Goal: Task Accomplishment & Management: Use online tool/utility

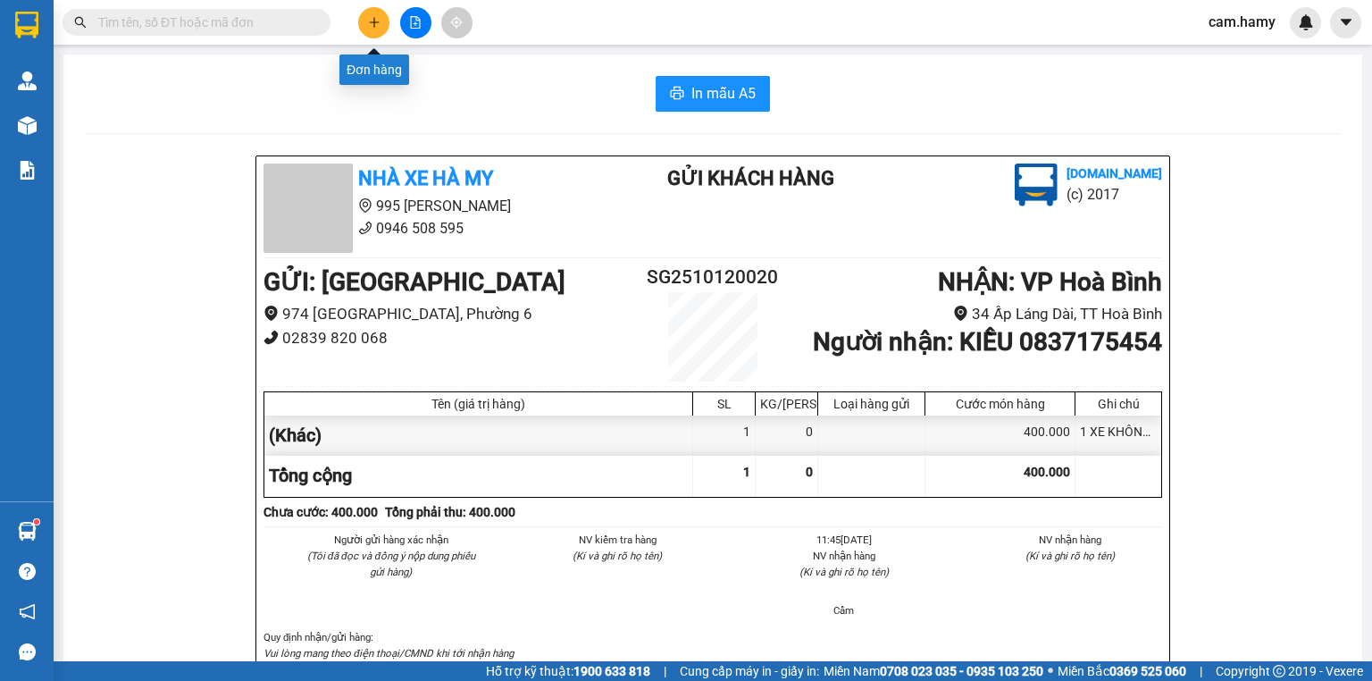
click at [374, 16] on icon "plus" at bounding box center [374, 22] width 13 height 13
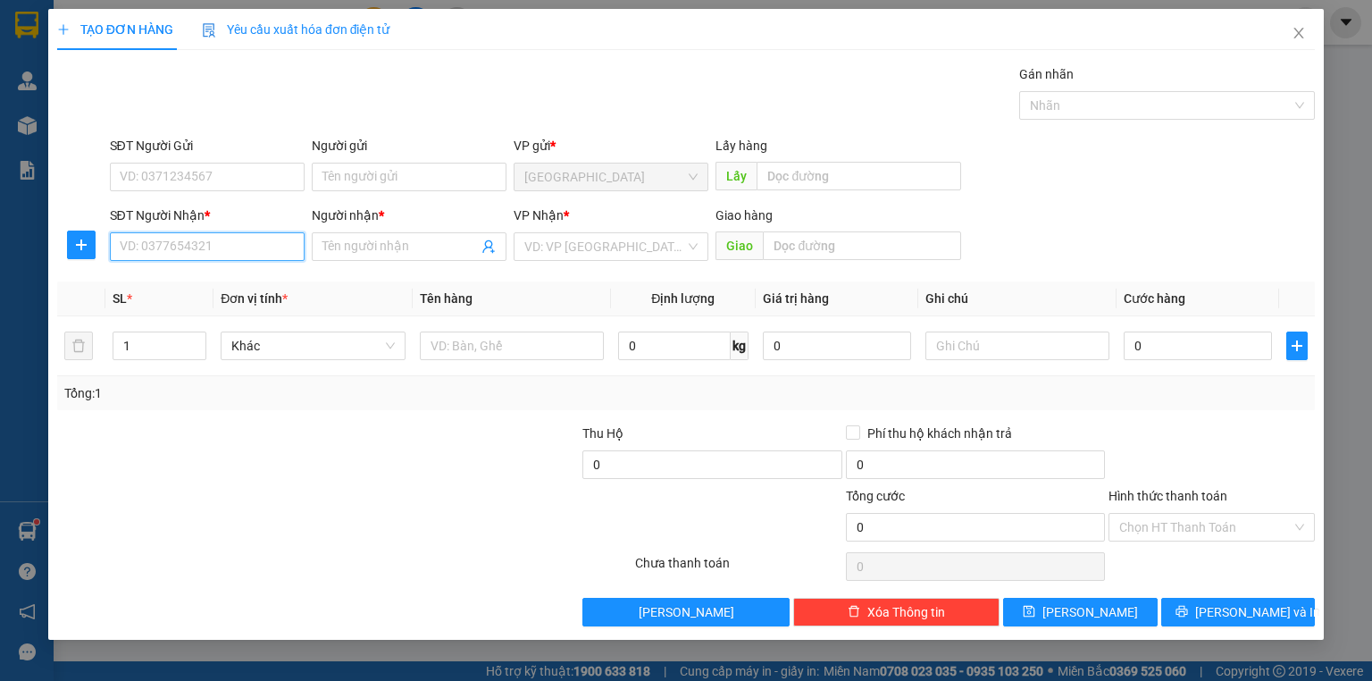
click at [256, 255] on input "SĐT Người Nhận *" at bounding box center [207, 246] width 195 height 29
click at [245, 286] on div "0818343353 - YẾN NHI" at bounding box center [207, 282] width 173 height 20
type input "0818343353"
type input "YẾN NHI"
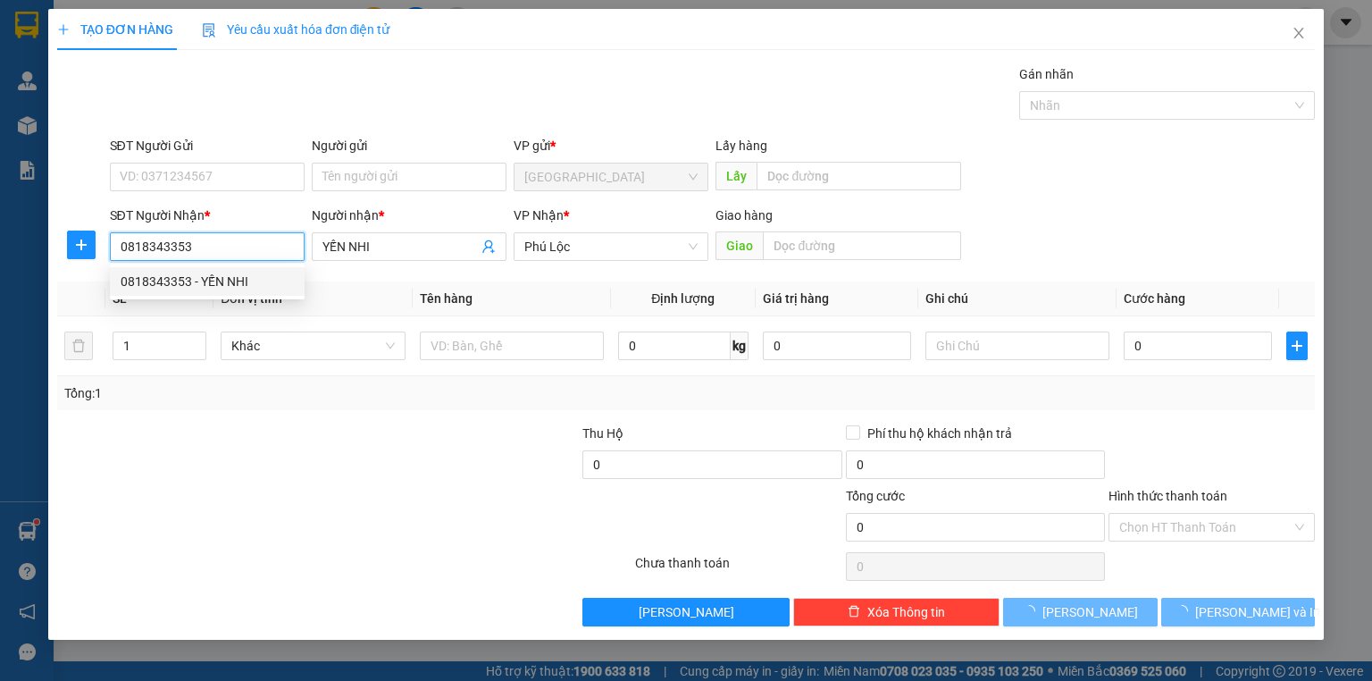
type input "80.000"
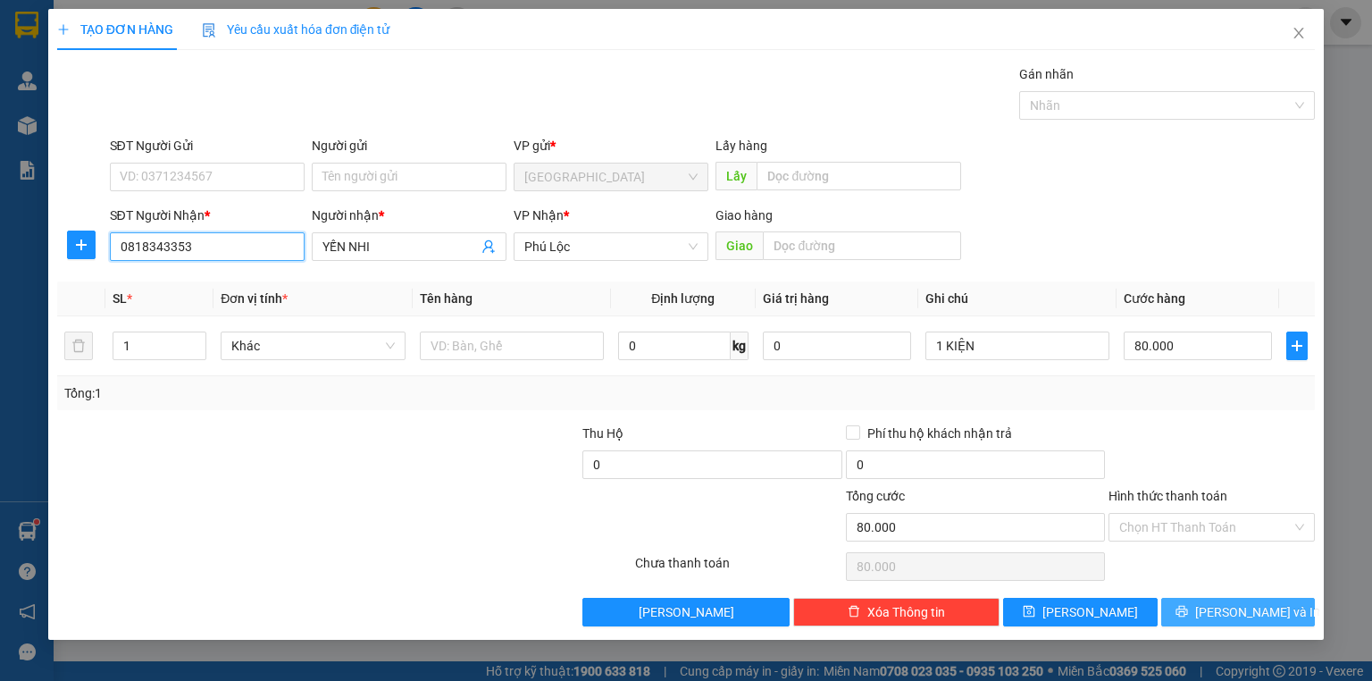
type input "0818343353"
click at [1188, 611] on icon "printer" at bounding box center [1182, 611] width 13 height 13
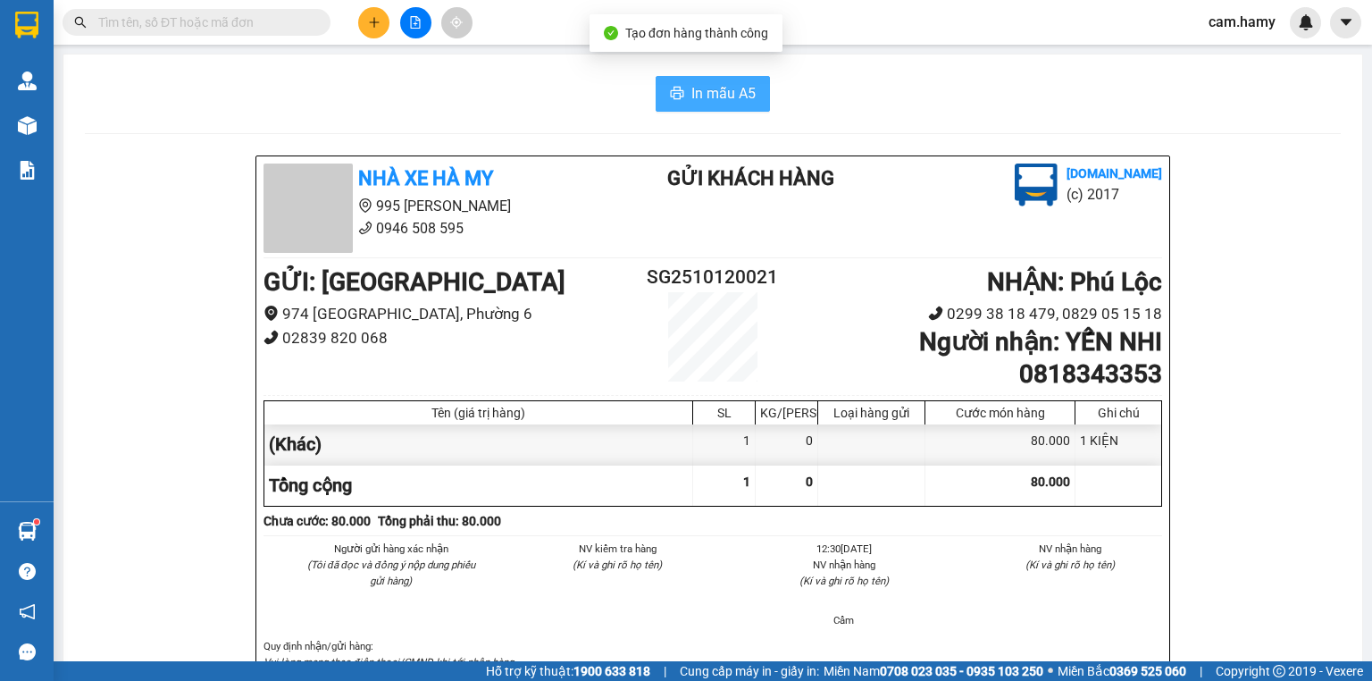
click at [715, 92] on span "In mẫu A5" at bounding box center [723, 93] width 64 height 22
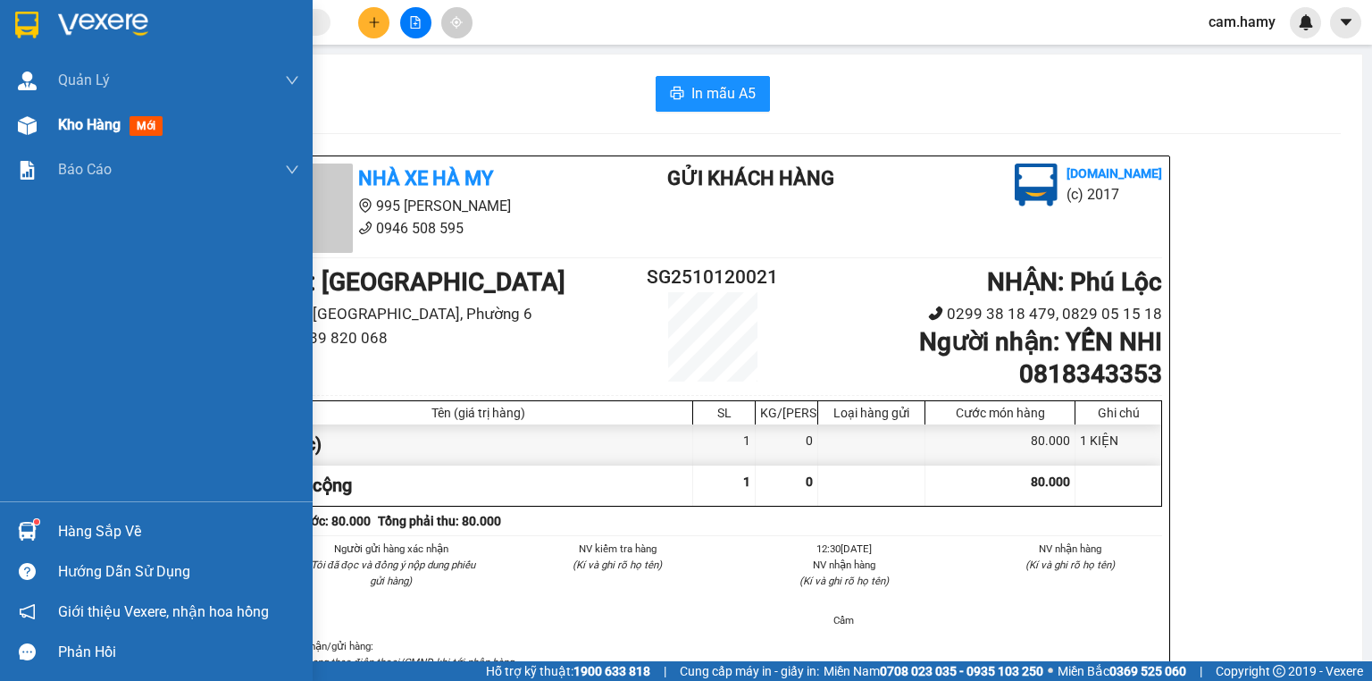
click at [78, 125] on span "Kho hàng" at bounding box center [89, 124] width 63 height 17
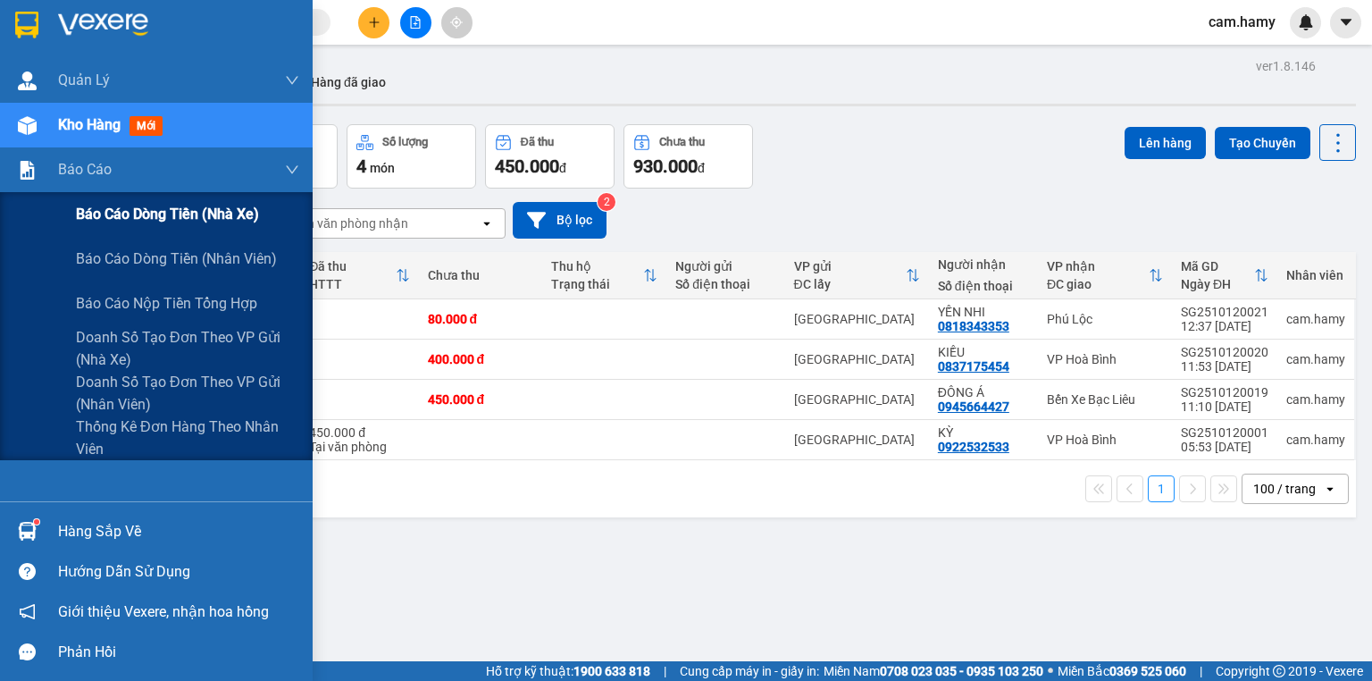
click at [118, 206] on span "Báo cáo dòng tiền (nhà xe)" at bounding box center [167, 214] width 183 height 22
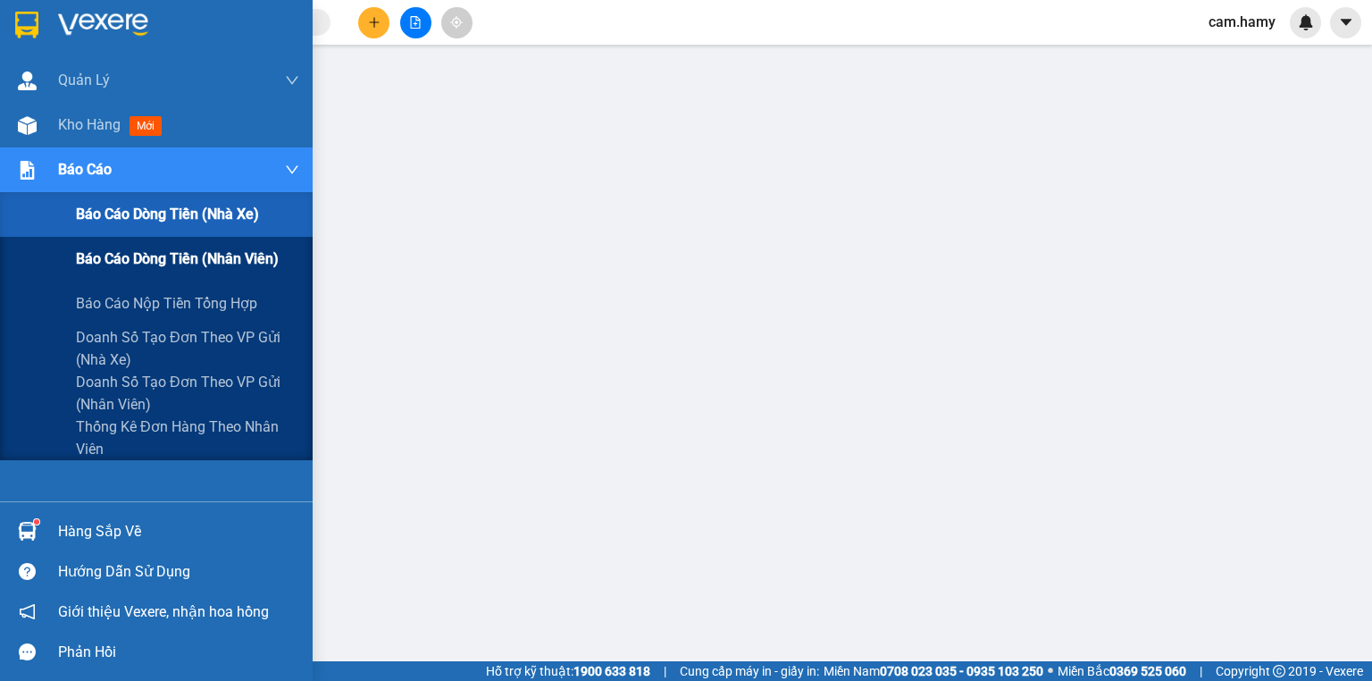
click at [124, 266] on span "Báo cáo dòng tiền (nhân viên)" at bounding box center [177, 258] width 203 height 22
